Goal: Transaction & Acquisition: Subscribe to service/newsletter

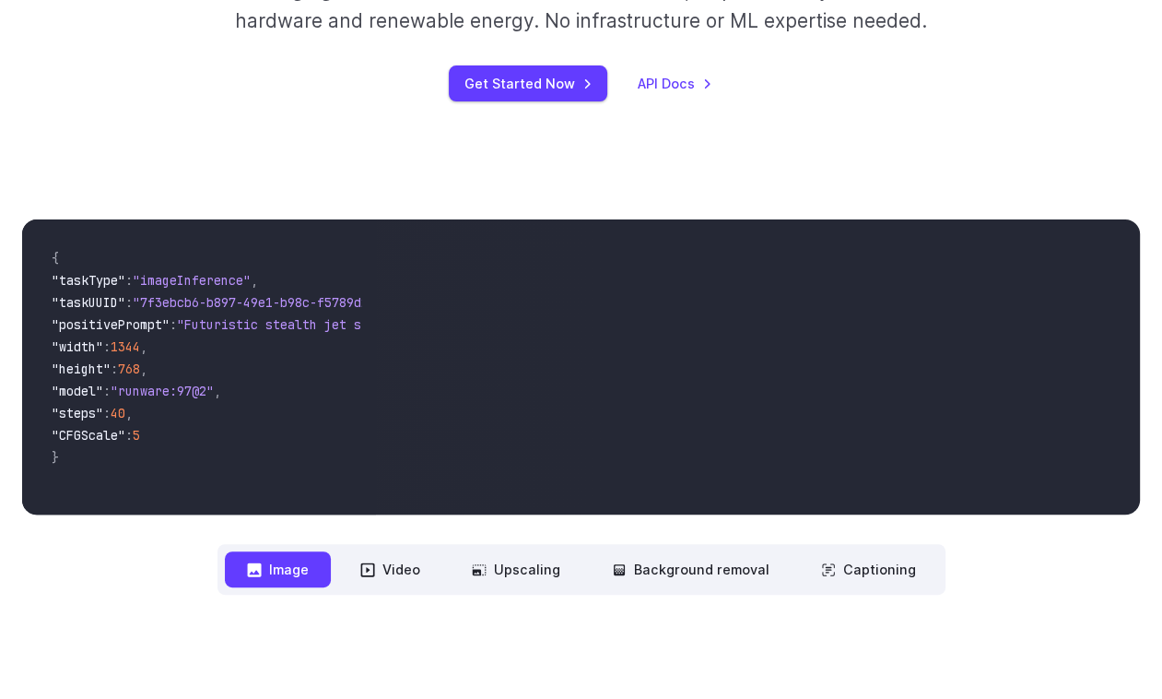
scroll to position [483, 0]
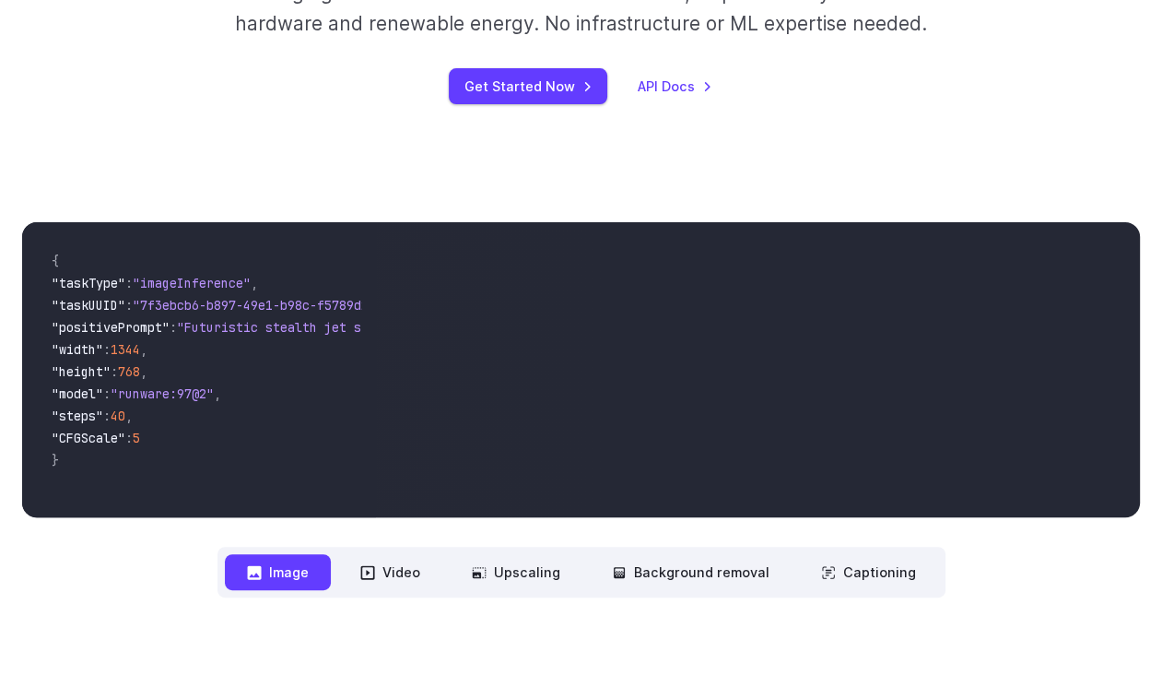
drag, startPoint x: 149, startPoint y: 502, endPoint x: 346, endPoint y: 515, distance: 197.6
click at [346, 515] on div "{ "taskType" : "imageInference" , "taskUUID" : "7f3ebcb6-b897-49e1-b98c-f5789d2…" at bounding box center [199, 369] width 354 height 295
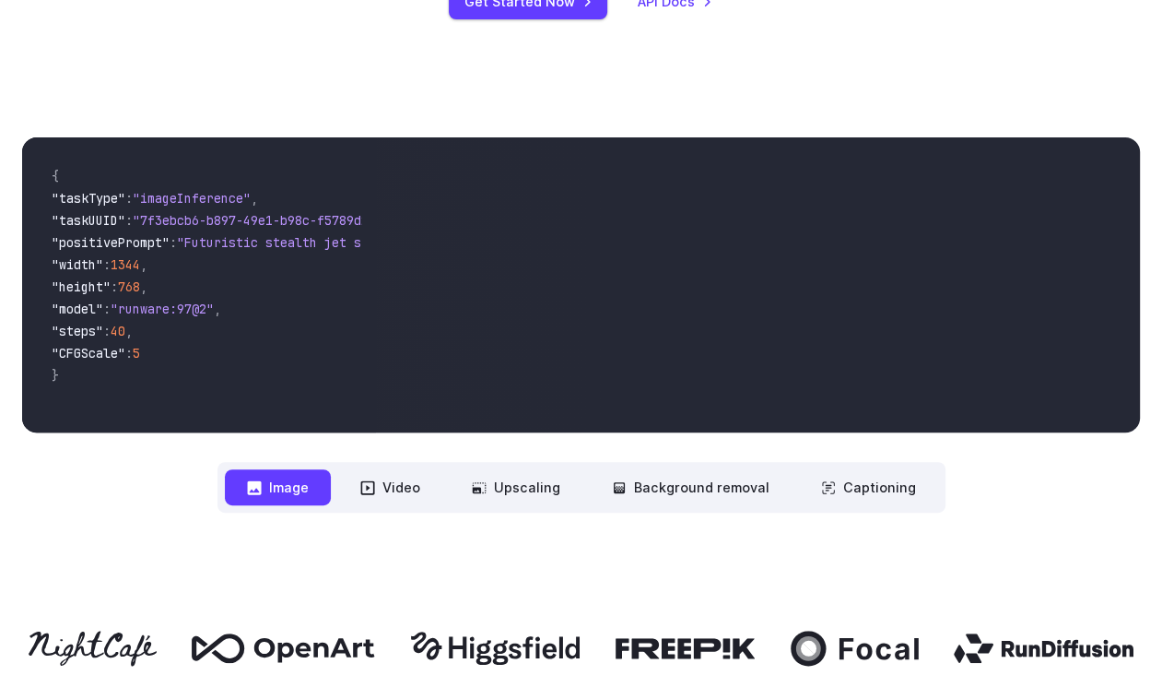
scroll to position [523, 0]
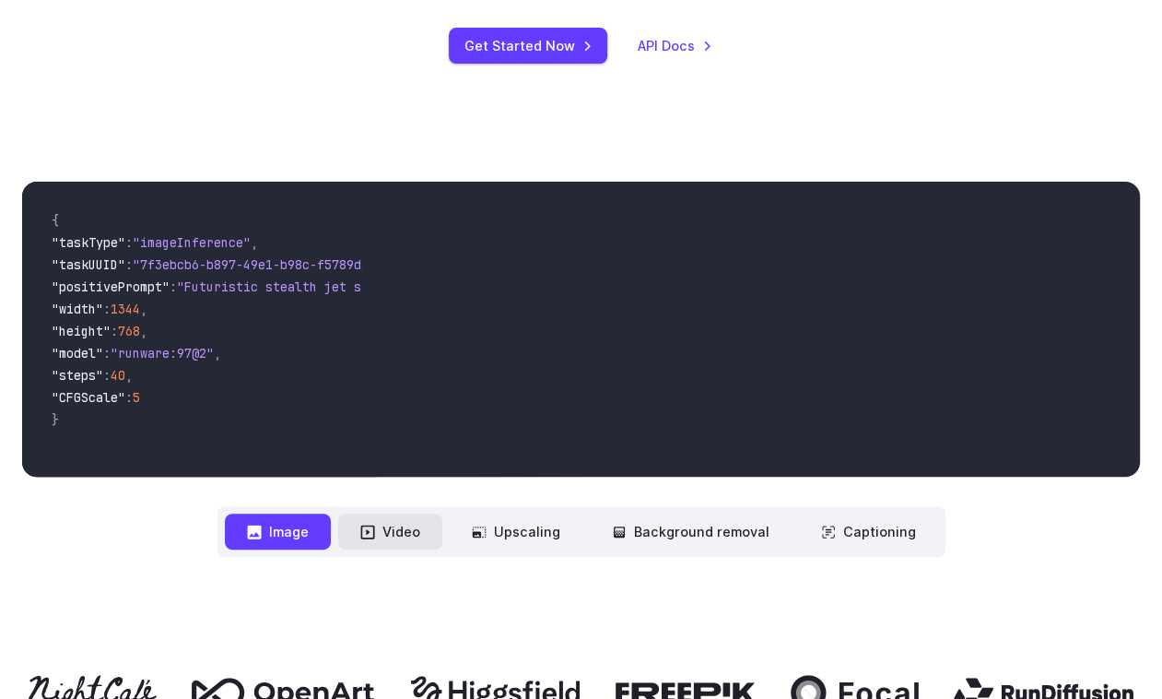
click at [405, 525] on button "Video" at bounding box center [390, 531] width 104 height 36
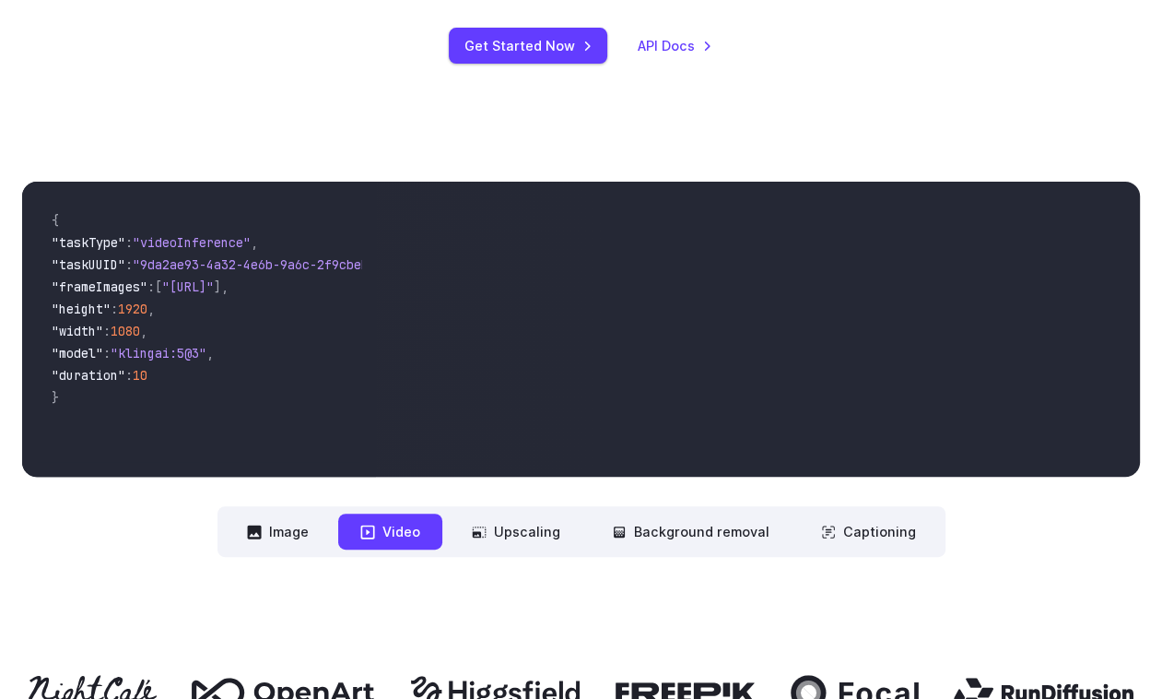
click at [206, 359] on span ""klingai:5@3"" at bounding box center [159, 353] width 96 height 17
drag, startPoint x: 149, startPoint y: 245, endPoint x: 188, endPoint y: 297, distance: 64.5
click at [188, 297] on code "{ "taskType" : "videoInference" , "taskUUID" : "9da2ae93-4a32-4e6b-9a6c-2f9cbeb…" at bounding box center [199, 328] width 324 height 265
click at [188, 295] on span ""[URL]"" at bounding box center [188, 286] width 52 height 17
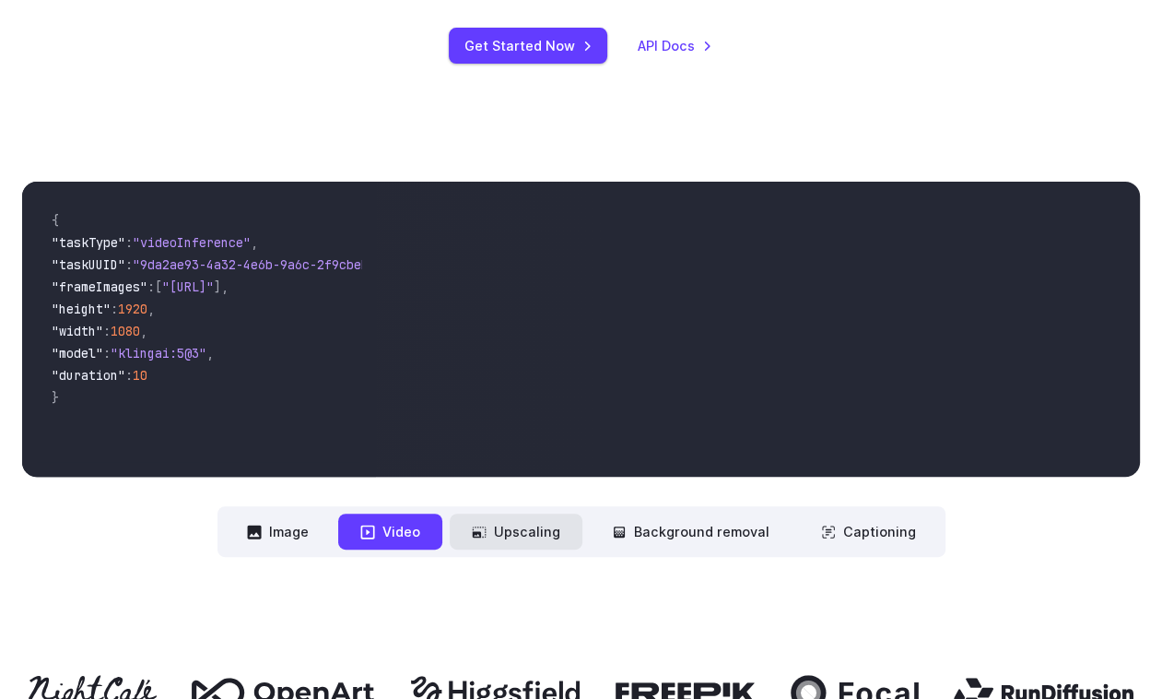
click at [552, 541] on button "Upscaling" at bounding box center [516, 531] width 133 height 36
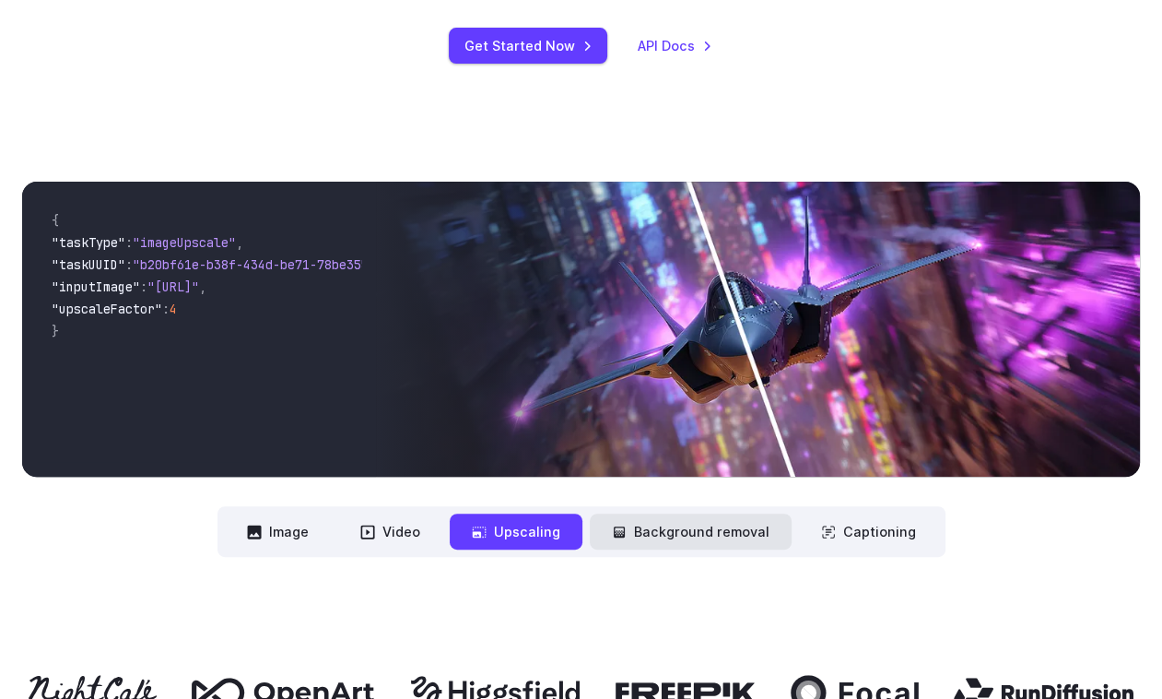
click at [669, 531] on button "Background removal" at bounding box center [691, 531] width 202 height 36
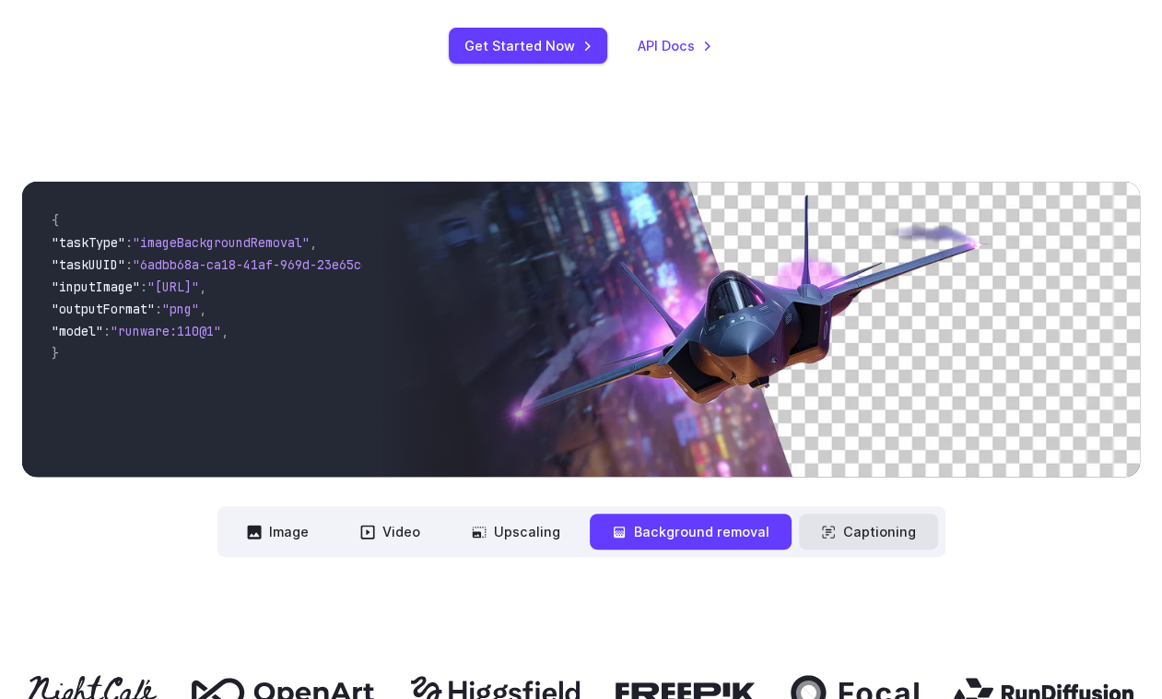
click at [826, 529] on icon at bounding box center [828, 531] width 15 height 15
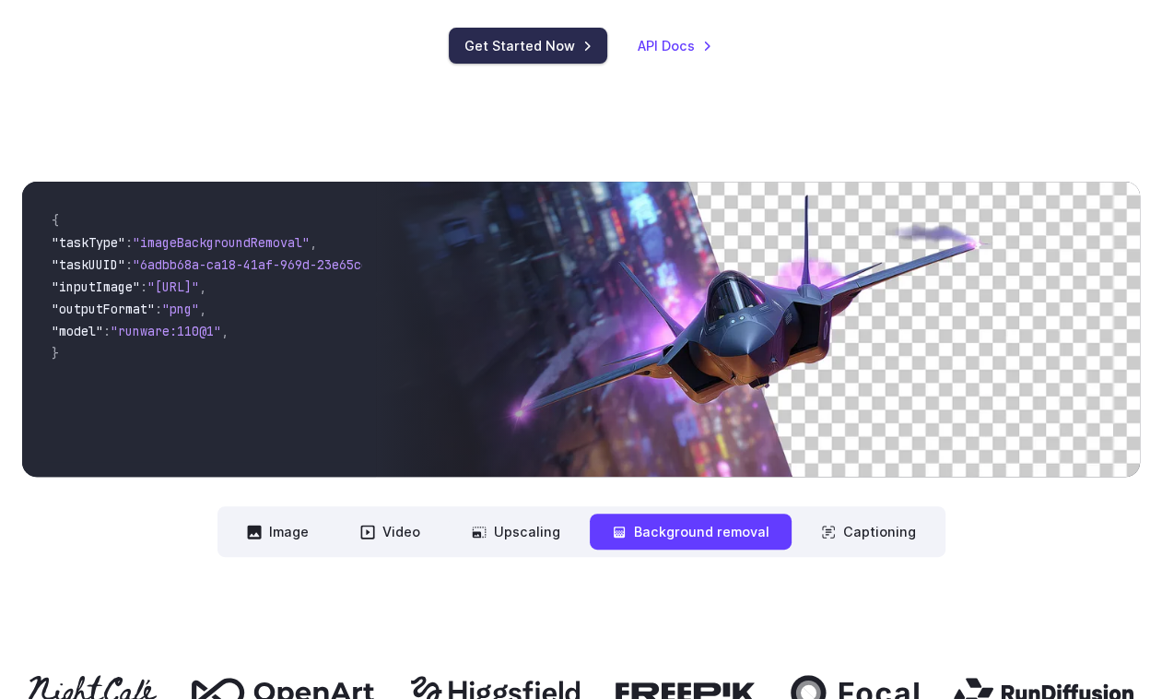
click at [548, 48] on link "Get Started Now" at bounding box center [528, 46] width 159 height 36
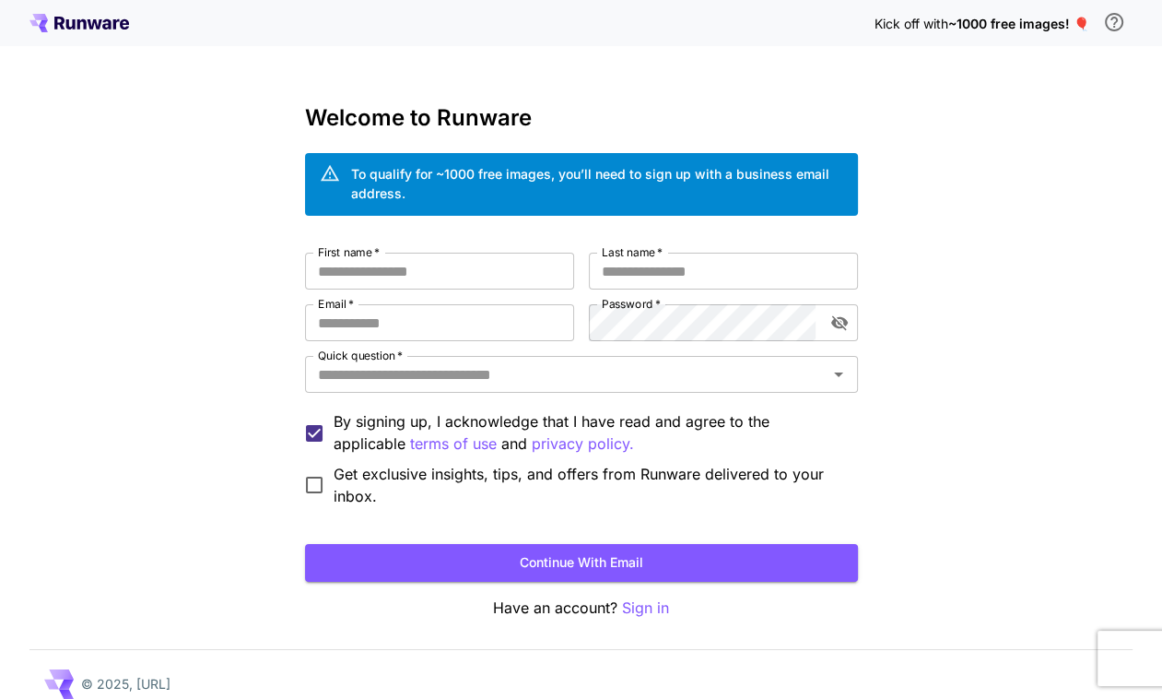
scroll to position [18, 0]
